Goal: Find contact information: Find contact information

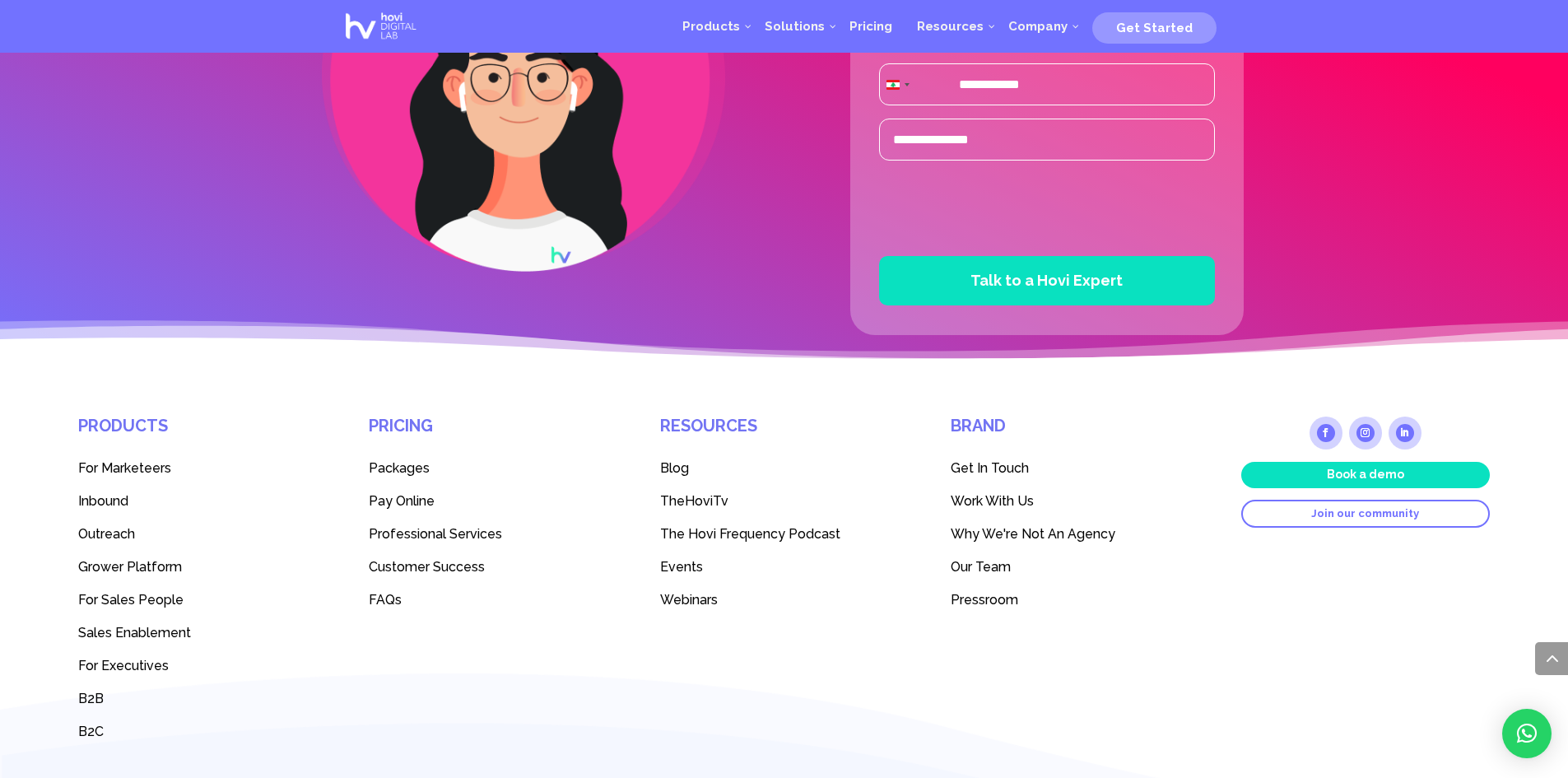
scroll to position [4415, 0]
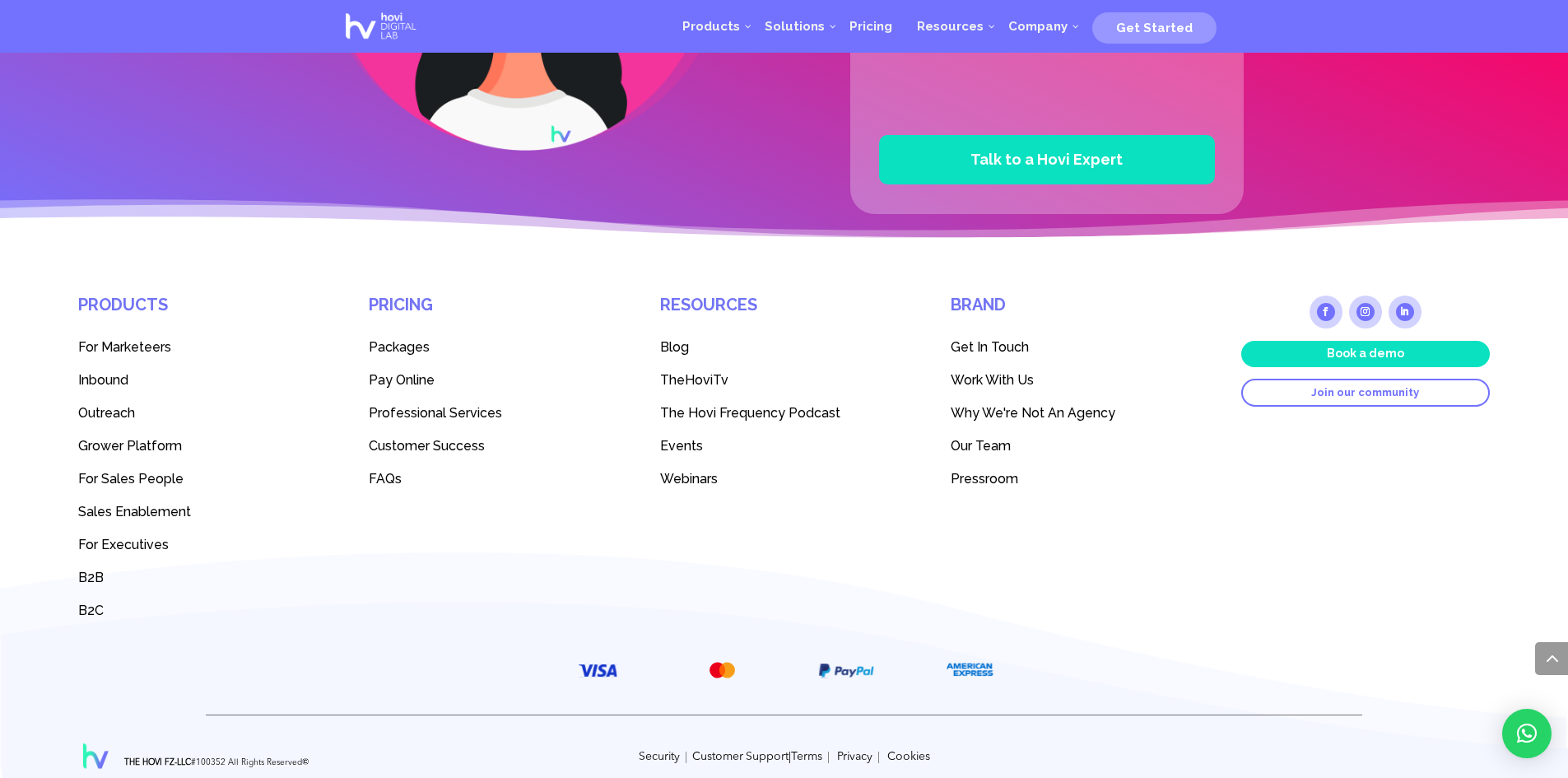
click at [1006, 438] on span "Our Team" at bounding box center [981, 445] width 60 height 16
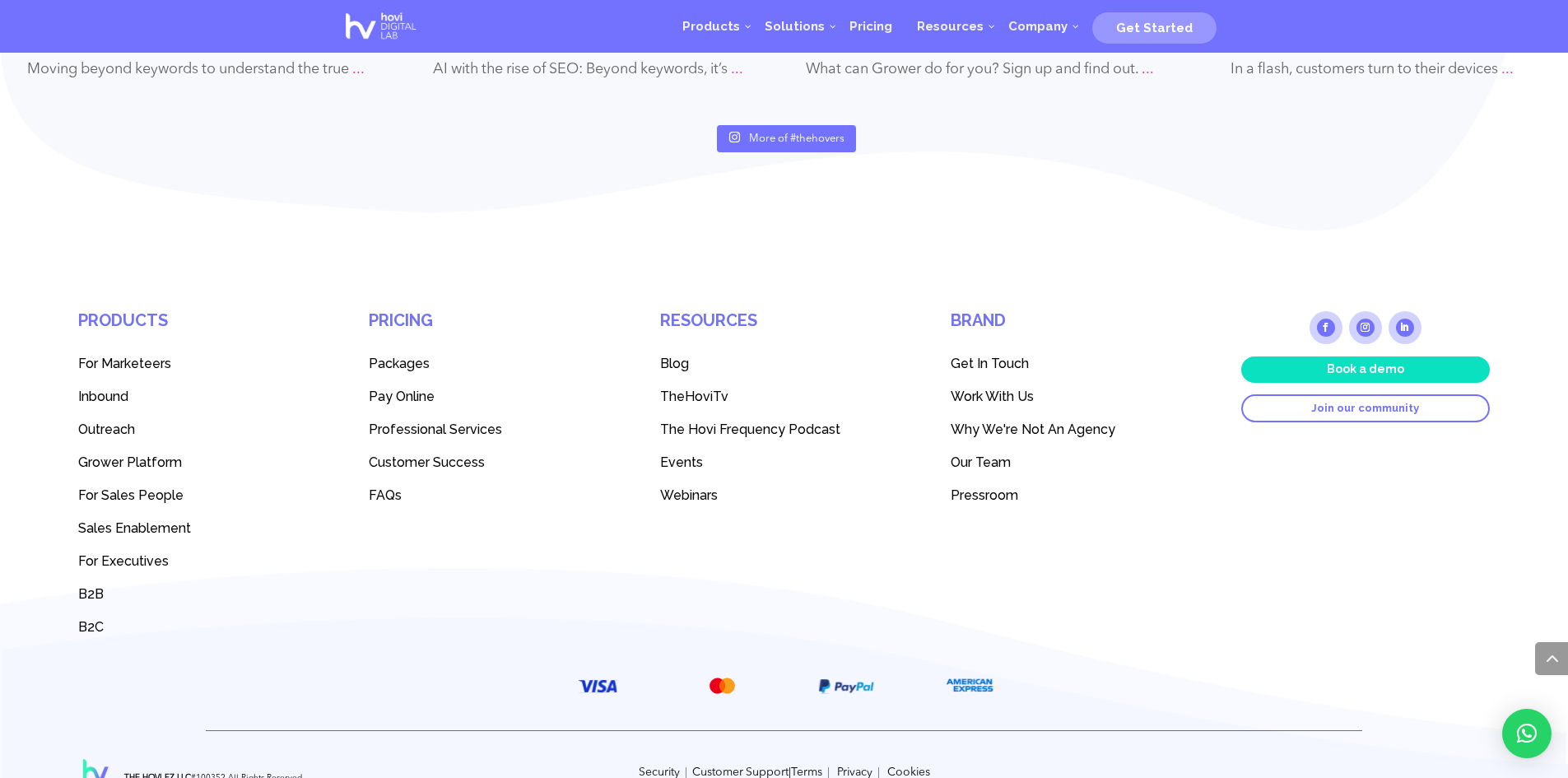
scroll to position [7768, 0]
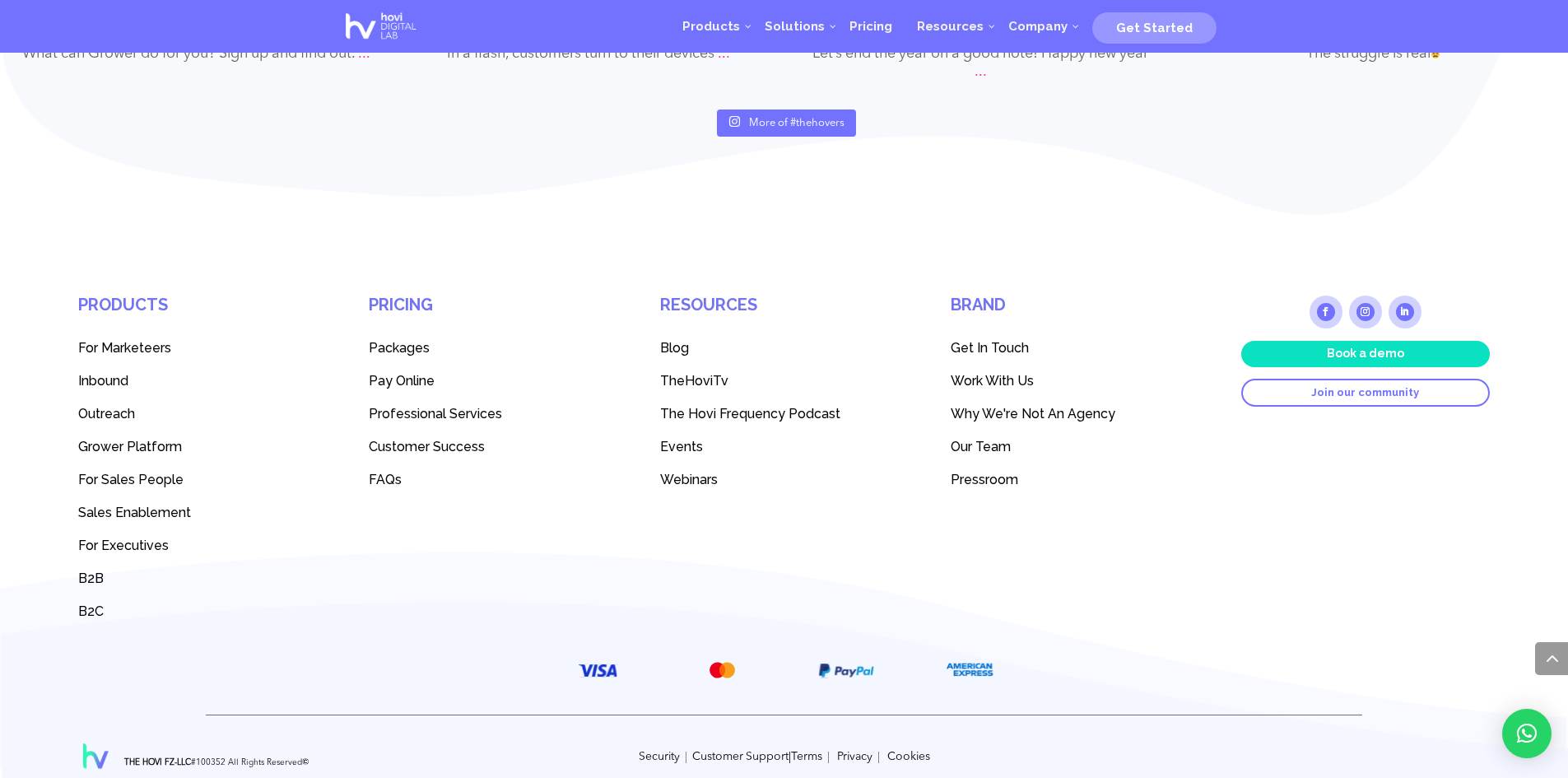
click at [1002, 331] on link "Get In Touch" at bounding box center [1075, 347] width 248 height 33
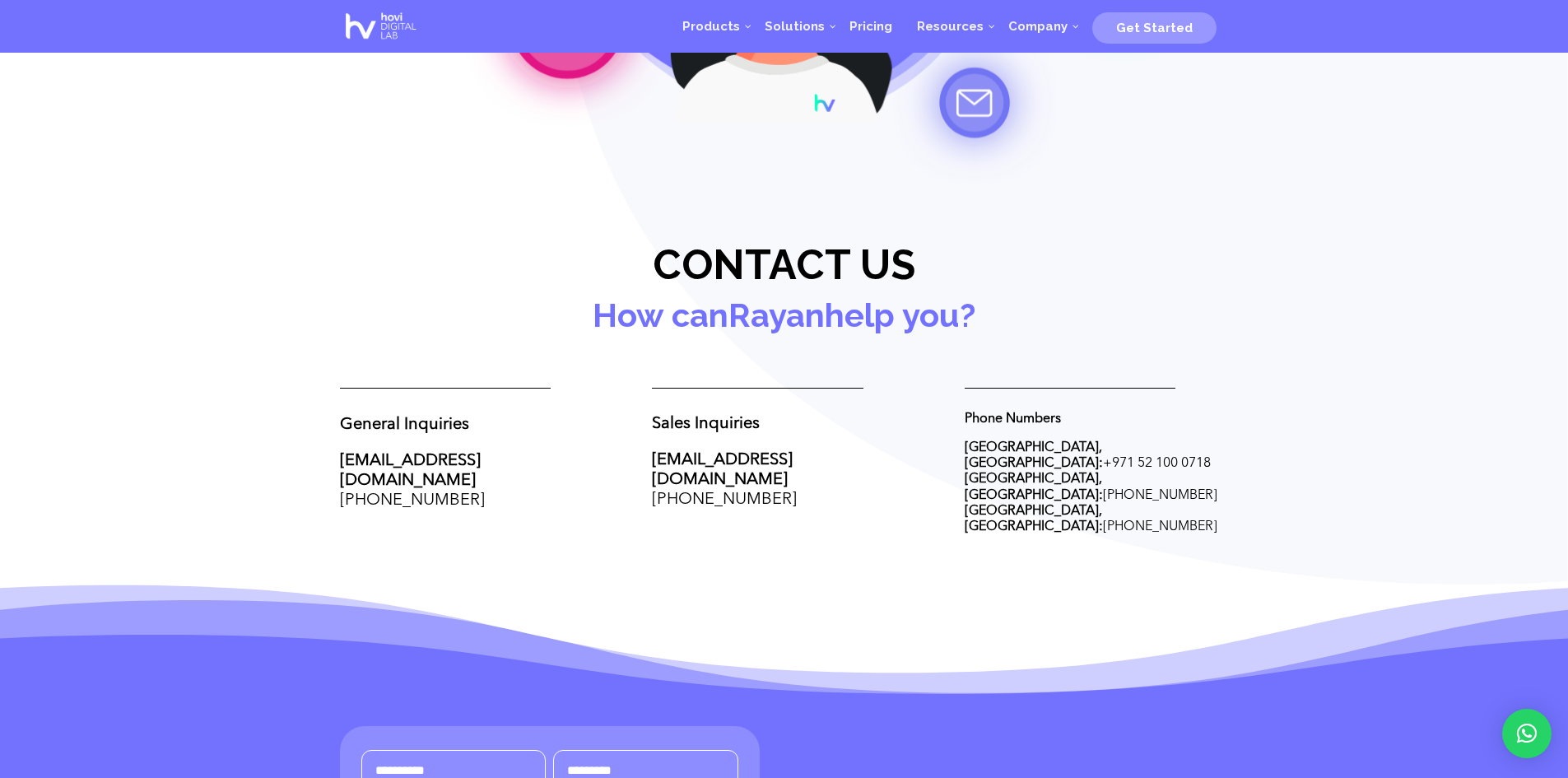
scroll to position [461, 0]
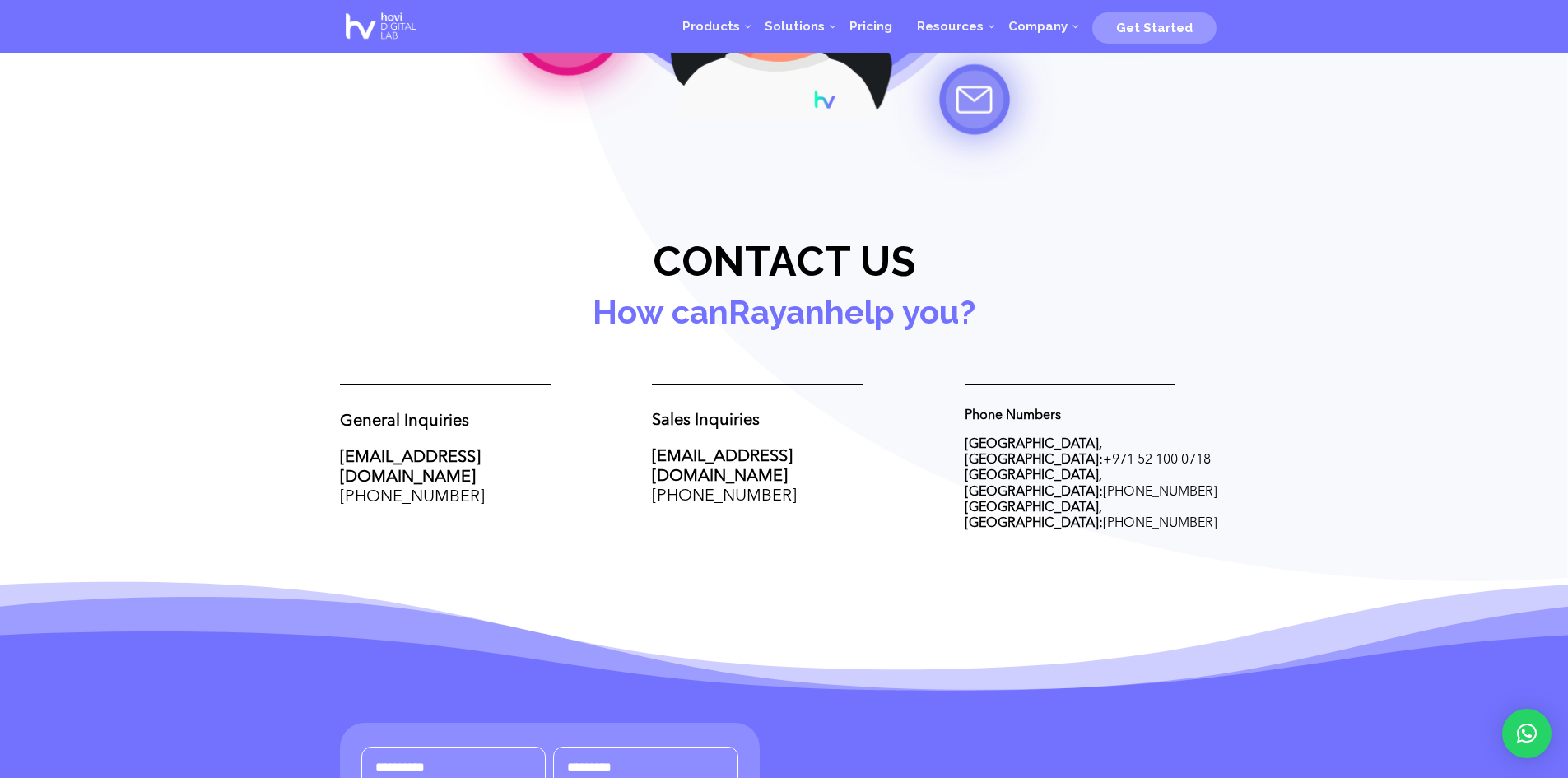
drag, startPoint x: 1189, startPoint y: 474, endPoint x: 334, endPoint y: 408, distance: 857.5
click at [334, 408] on div "Hello! Hello! | Hovify Your Company. Contact Us Today!" at bounding box center [784, 60] width 1568 height 1042
copy div "General Inquiries hello@thehovi.com +961 71 269 073 Sales Inquiries sales@theho…"
